Goal: Complete application form

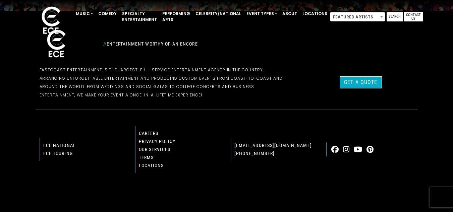
scroll to position [209, 0]
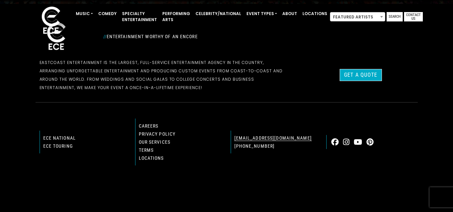
click at [270, 137] on link "[EMAIL_ADDRESS][DOMAIN_NAME]" at bounding box center [272, 137] width 77 height 5
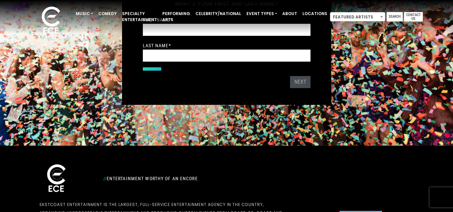
scroll to position [67, 0]
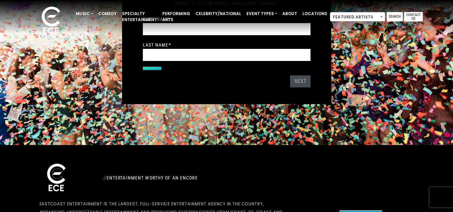
click at [160, 63] on form "Preferred contact method First Name * Last Name * Email Address * Phone Number …" at bounding box center [227, 41] width 168 height 52
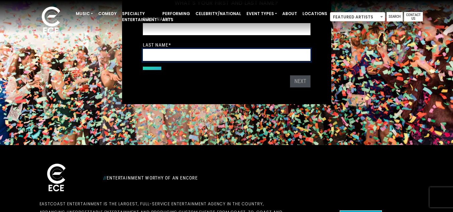
click at [163, 57] on input "Last Name *" at bounding box center [227, 55] width 168 height 12
type input "*******"
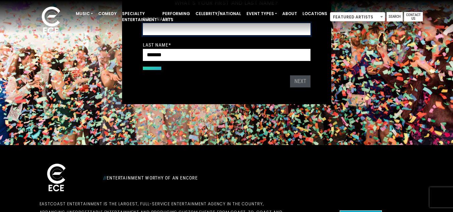
type input "********"
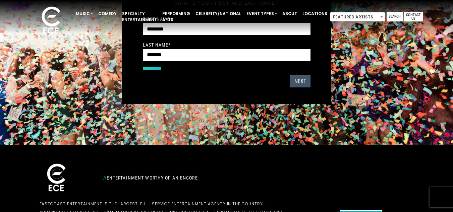
click at [299, 78] on button "Next" at bounding box center [300, 81] width 20 height 12
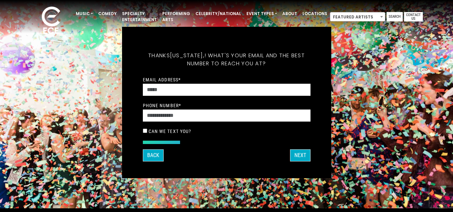
scroll to position [0, 0]
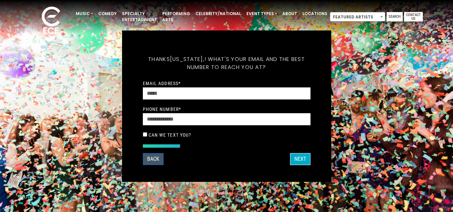
click at [158, 156] on button "Back" at bounding box center [153, 159] width 21 height 12
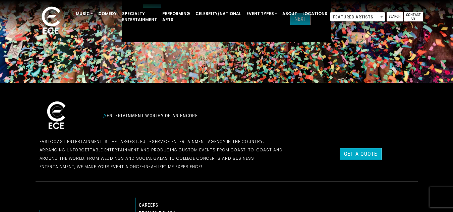
scroll to position [134, 0]
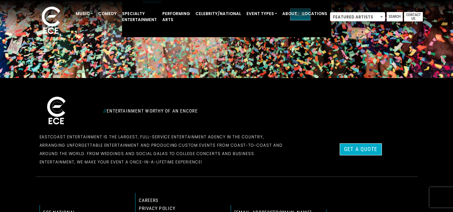
click at [179, 162] on p "EastCoast Entertainment is the largest, full-service entertainment agency in th…" at bounding box center [163, 150] width 247 height 34
click at [201, 13] on link "Celebrity/National" at bounding box center [218, 13] width 51 height 11
